Goal: Information Seeking & Learning: Learn about a topic

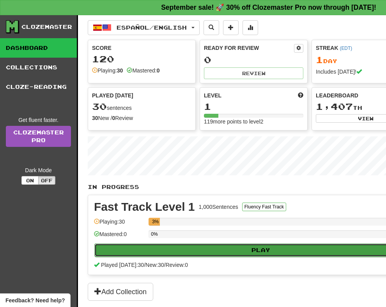
click at [178, 248] on button "Play" at bounding box center [260, 250] width 333 height 13
select select "**"
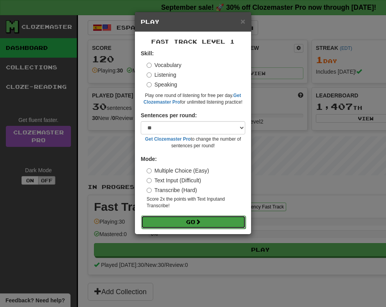
click at [176, 224] on button "Go" at bounding box center [193, 222] width 105 height 13
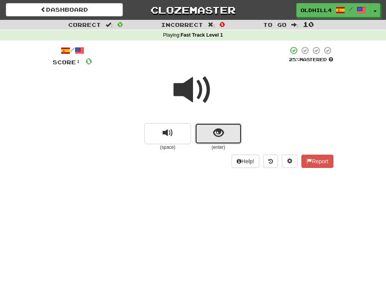
click at [207, 133] on button "show sentence" at bounding box center [218, 133] width 47 height 21
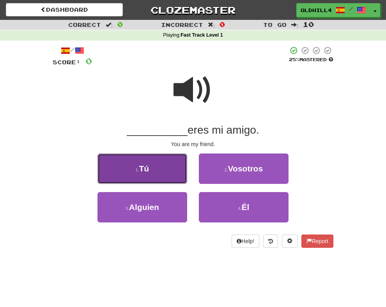
click at [164, 169] on button "1 . Tú" at bounding box center [143, 169] width 90 height 30
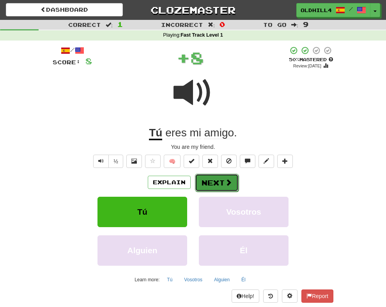
click at [222, 184] on button "Next" at bounding box center [217, 183] width 44 height 18
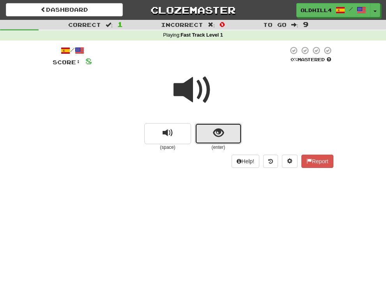
click at [207, 130] on button "show sentence" at bounding box center [218, 133] width 47 height 21
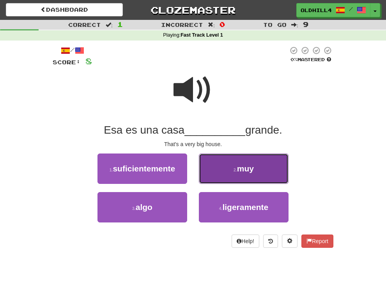
click at [235, 181] on button "2 . muy" at bounding box center [244, 169] width 90 height 30
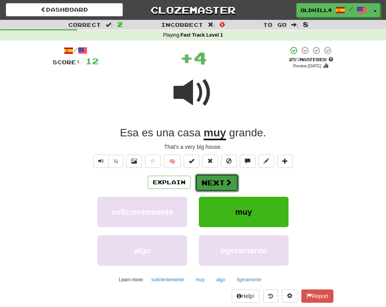
click at [218, 178] on button "Next" at bounding box center [217, 183] width 44 height 18
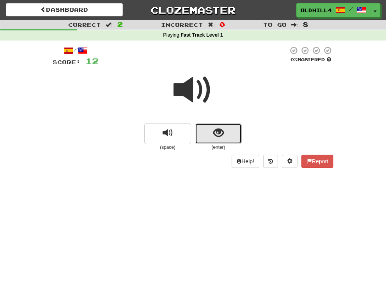
click at [206, 137] on button "show sentence" at bounding box center [218, 133] width 47 height 21
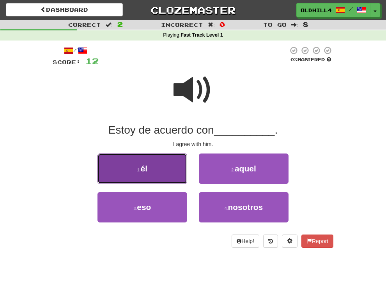
click at [178, 162] on button "1 . él" at bounding box center [143, 169] width 90 height 30
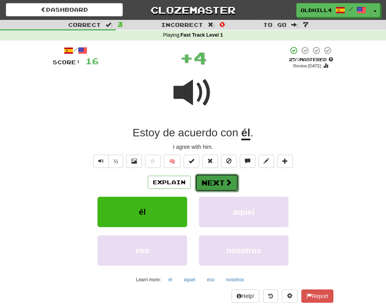
click at [221, 181] on button "Next" at bounding box center [217, 183] width 44 height 18
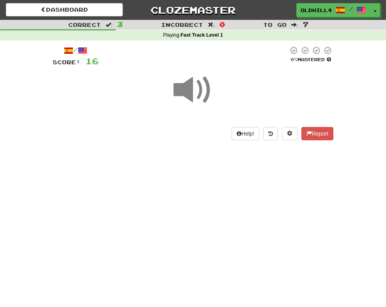
click at [201, 103] on span at bounding box center [193, 90] width 39 height 39
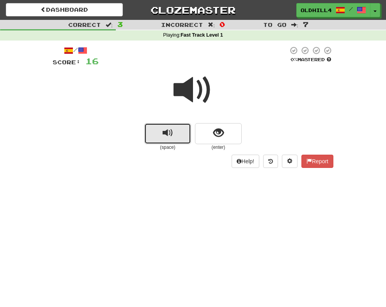
click at [167, 135] on span "replay audio" at bounding box center [168, 133] width 11 height 11
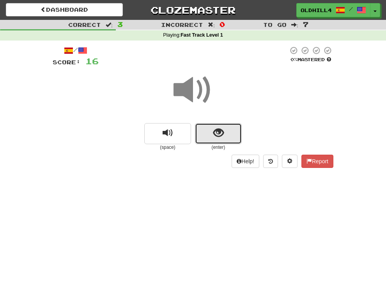
click at [210, 134] on button "show sentence" at bounding box center [218, 133] width 47 height 21
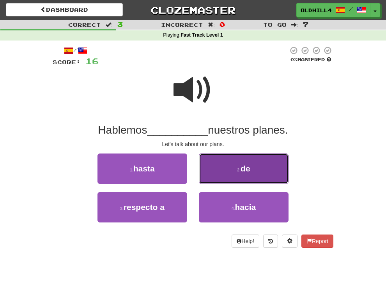
click at [215, 169] on button "2 . de" at bounding box center [244, 169] width 90 height 30
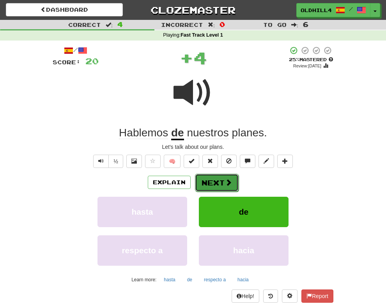
click at [219, 176] on button "Next" at bounding box center [217, 183] width 44 height 18
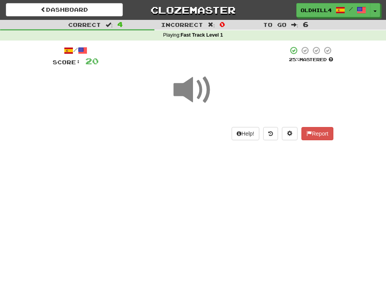
click at [199, 106] on span at bounding box center [193, 90] width 39 height 39
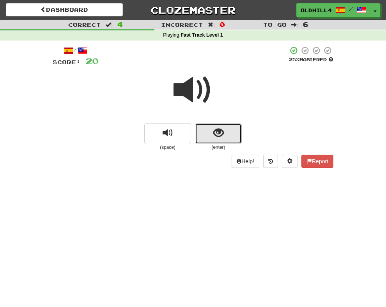
click at [208, 142] on button "show sentence" at bounding box center [218, 133] width 47 height 21
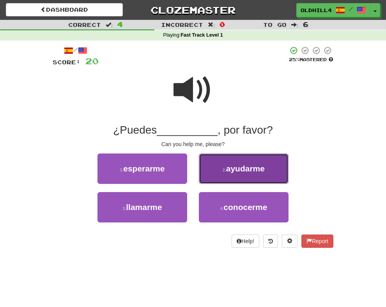
click at [224, 170] on small "2 ." at bounding box center [225, 170] width 4 height 5
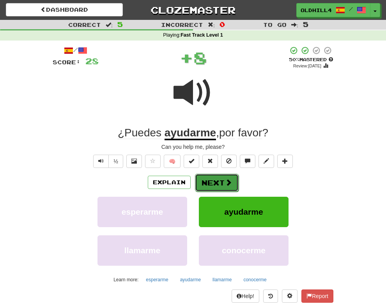
click at [220, 179] on button "Next" at bounding box center [217, 183] width 44 height 18
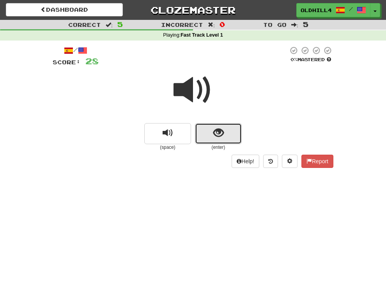
click at [210, 139] on button "show sentence" at bounding box center [218, 133] width 47 height 21
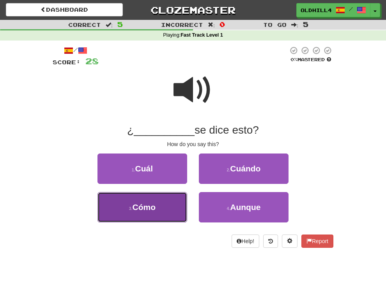
click at [167, 205] on button "3 . Cómo" at bounding box center [143, 207] width 90 height 30
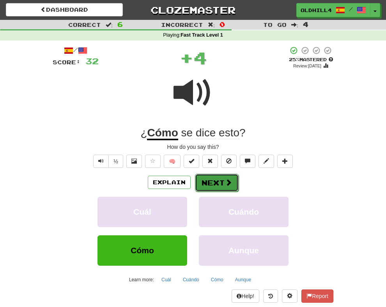
click at [225, 176] on button "Next" at bounding box center [217, 183] width 44 height 18
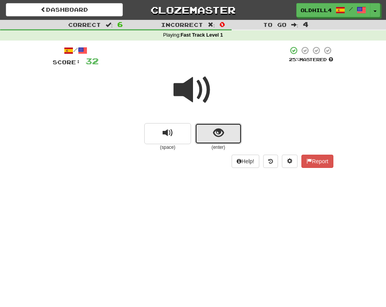
click at [211, 125] on button "show sentence" at bounding box center [218, 133] width 47 height 21
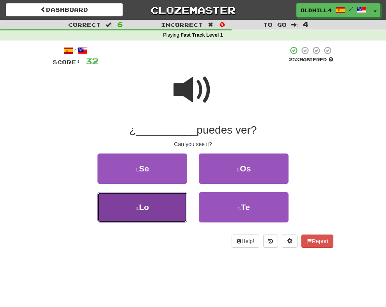
click at [182, 204] on button "3 . Lo" at bounding box center [143, 207] width 90 height 30
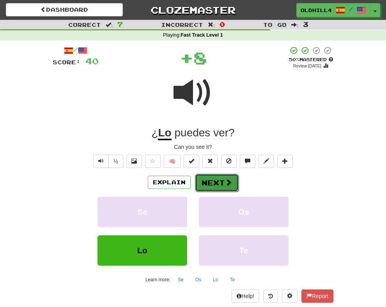
click at [208, 186] on button "Next" at bounding box center [217, 183] width 44 height 18
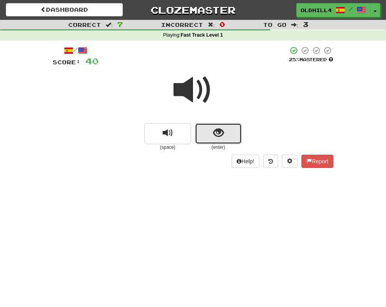
click at [213, 134] on span "show sentence" at bounding box center [218, 133] width 11 height 11
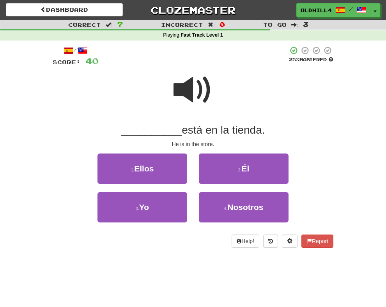
click at [182, 98] on span at bounding box center [193, 90] width 39 height 39
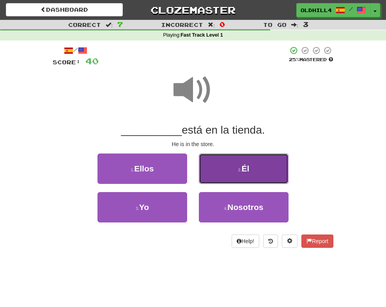
click at [234, 165] on button "2 . Él" at bounding box center [244, 169] width 90 height 30
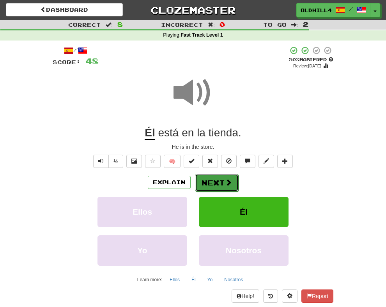
click at [226, 179] on span at bounding box center [228, 182] width 7 height 7
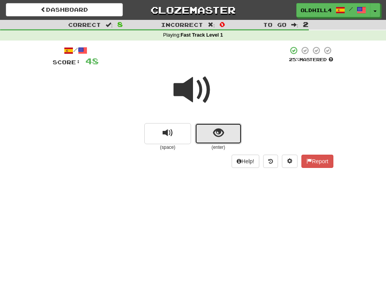
click at [215, 131] on span "show sentence" at bounding box center [218, 133] width 11 height 11
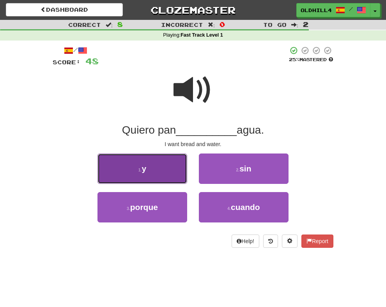
click at [172, 171] on button "1 . y" at bounding box center [143, 169] width 90 height 30
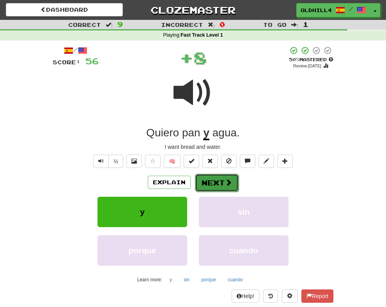
click at [221, 181] on button "Next" at bounding box center [217, 183] width 44 height 18
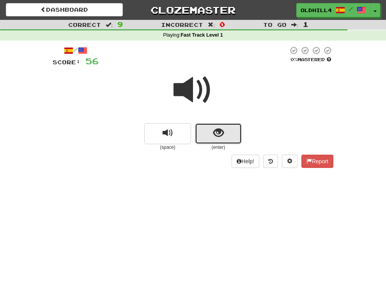
click at [207, 138] on button "show sentence" at bounding box center [218, 133] width 47 height 21
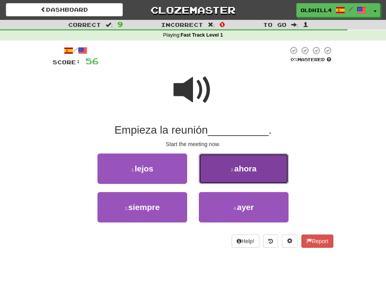
click at [225, 163] on button "2 . ahora" at bounding box center [244, 169] width 90 height 30
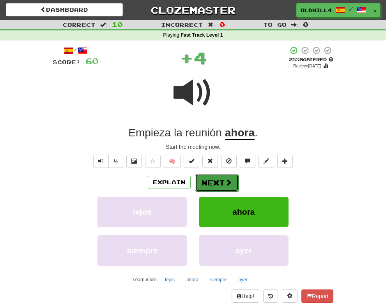
click at [231, 179] on span at bounding box center [228, 182] width 7 height 7
